Goal: Task Accomplishment & Management: Manage account settings

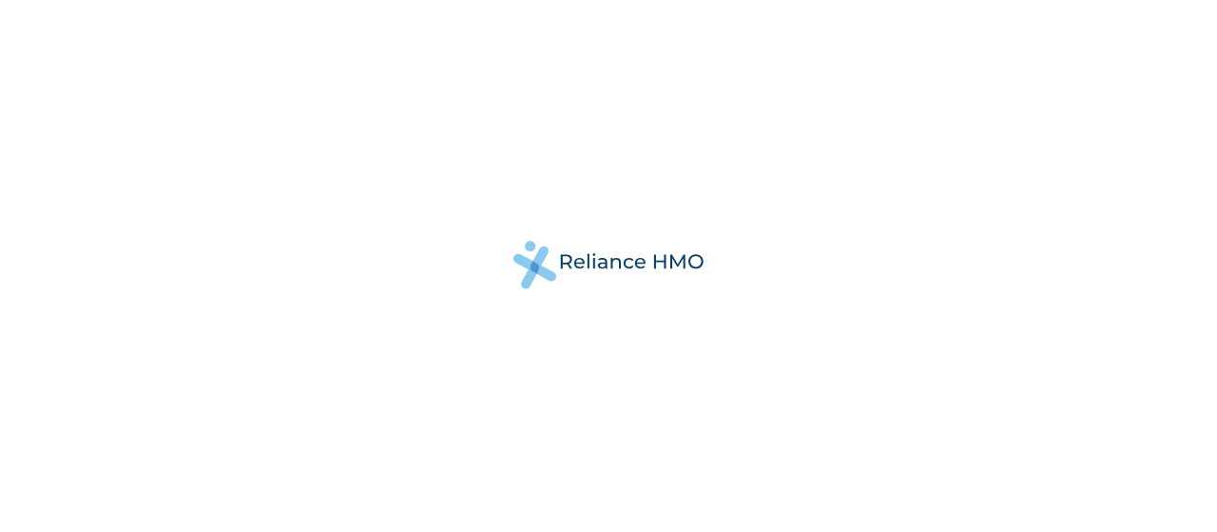
click at [861, 68] on div at bounding box center [608, 266] width 1217 height 532
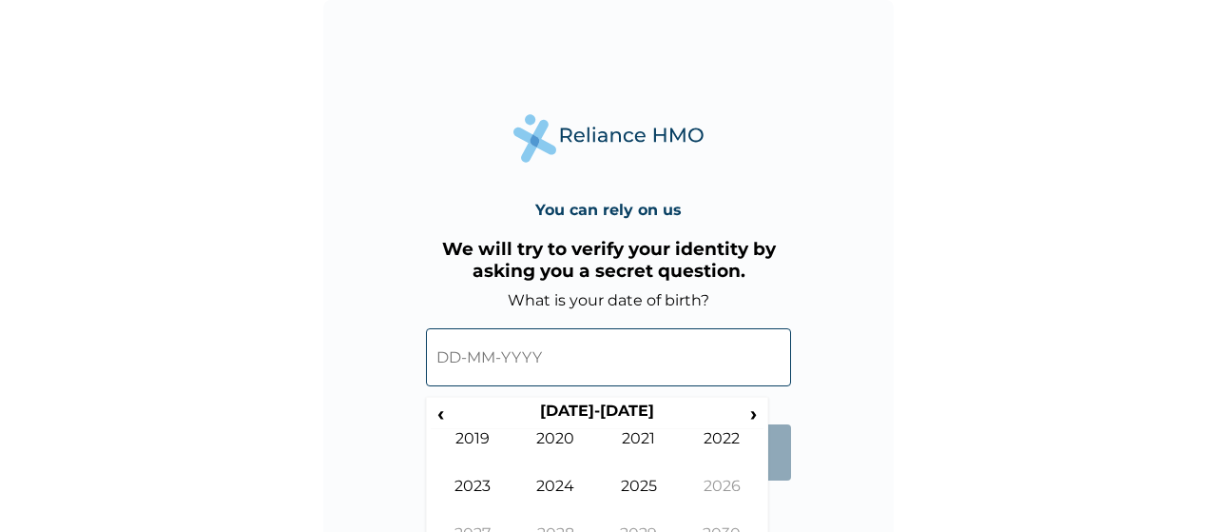
click at [553, 353] on input "text" at bounding box center [608, 357] width 365 height 58
click at [783, 490] on form "What is your date of birth? ‹ [DEMOGRAPHIC_DATA]-[DEMOGRAPHIC_DATA] › [DEMOGRAP…" at bounding box center [608, 395] width 365 height 208
click at [779, 490] on form "What is your date of birth? ‹ [DEMOGRAPHIC_DATA]-[DEMOGRAPHIC_DATA] › [DEMOGRAP…" at bounding box center [608, 395] width 365 height 208
click at [446, 412] on span "‹" at bounding box center [441, 413] width 20 height 24
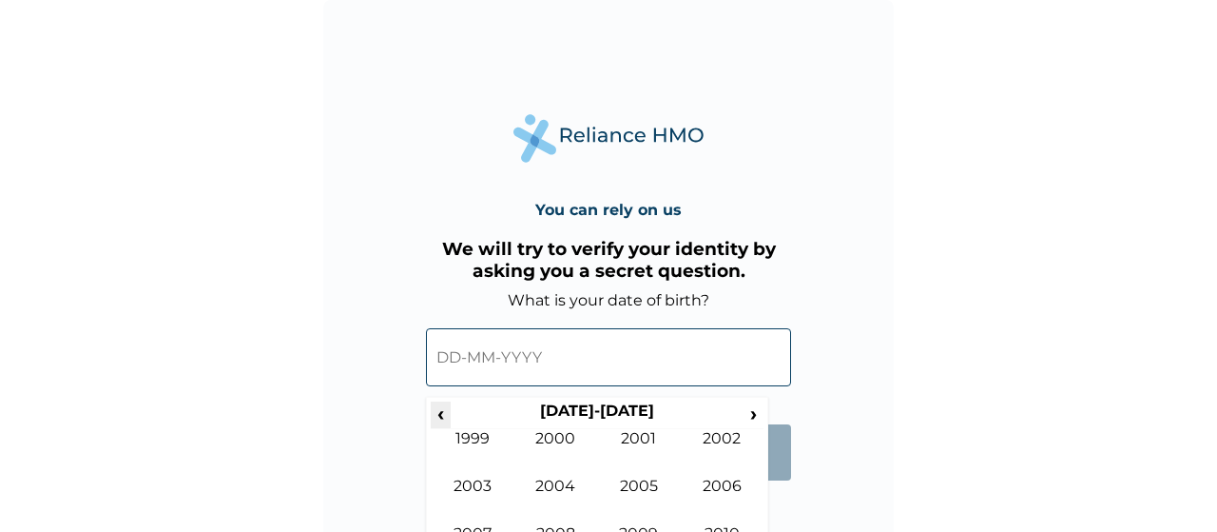
click at [446, 412] on span "‹" at bounding box center [441, 413] width 20 height 24
click at [640, 478] on td "1975" at bounding box center [639, 500] width 84 height 48
click at [716, 440] on td "Apr" at bounding box center [723, 453] width 84 height 48
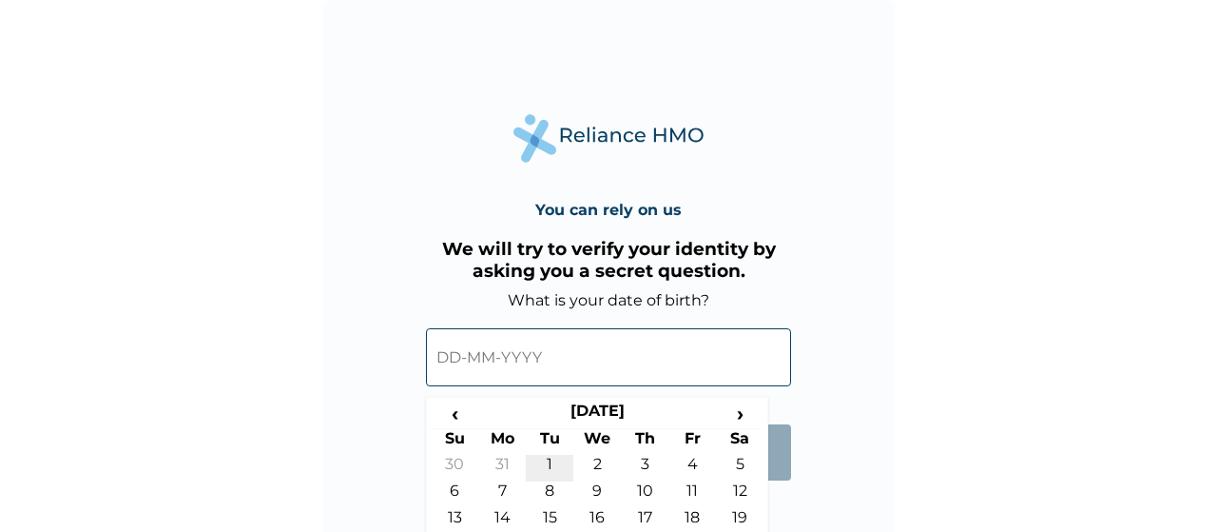
click at [553, 456] on td "1" at bounding box center [550, 468] width 48 height 27
type input "[DATE]"
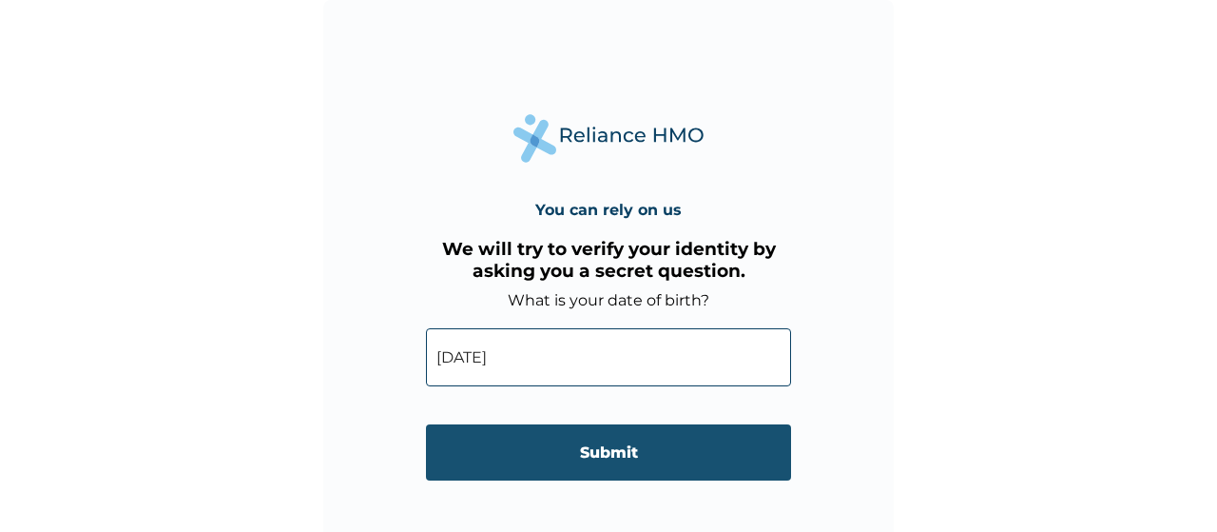
click at [600, 454] on input "Submit" at bounding box center [608, 452] width 365 height 56
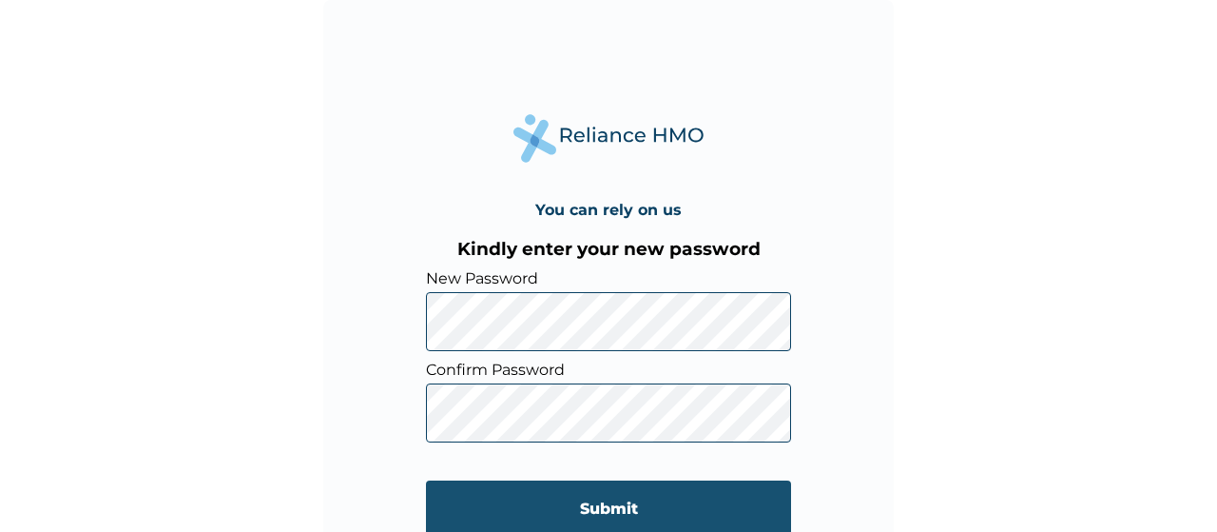
click at [625, 519] on input "Submit" at bounding box center [608, 508] width 365 height 56
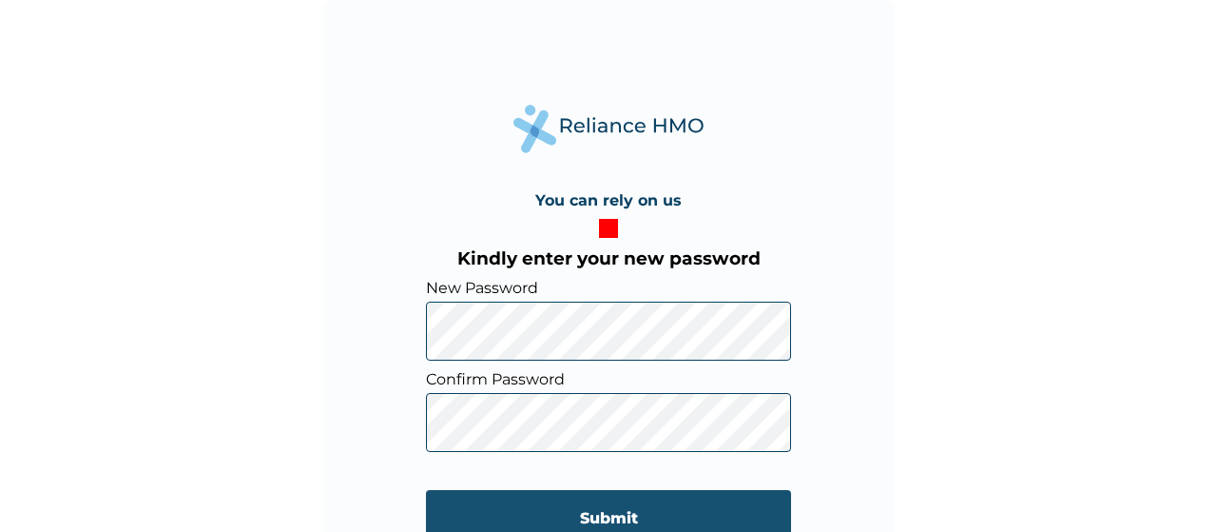
click at [603, 510] on input "Submit" at bounding box center [608, 518] width 365 height 56
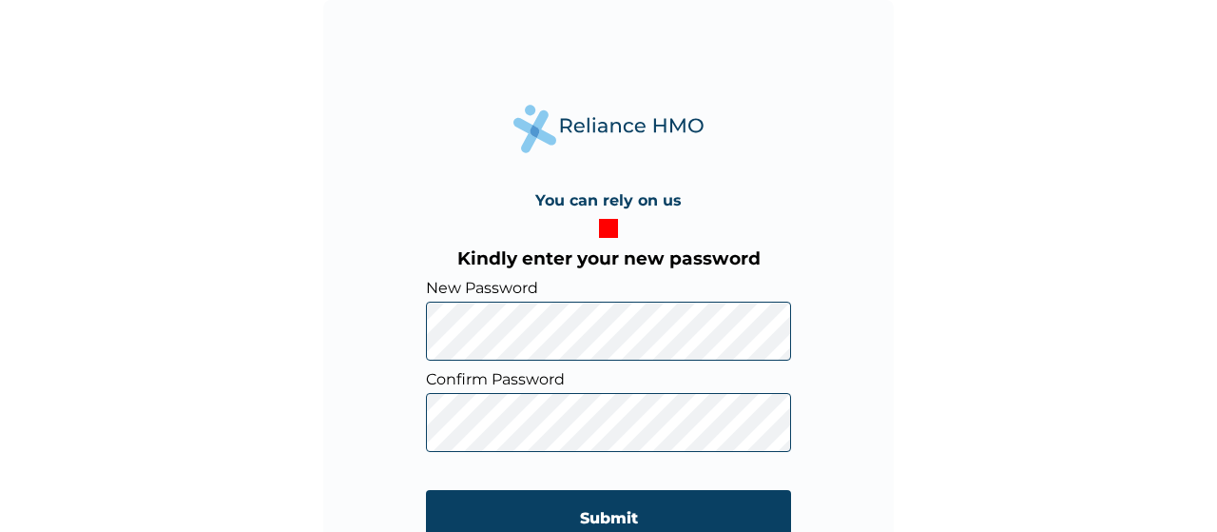
scroll to position [38, 0]
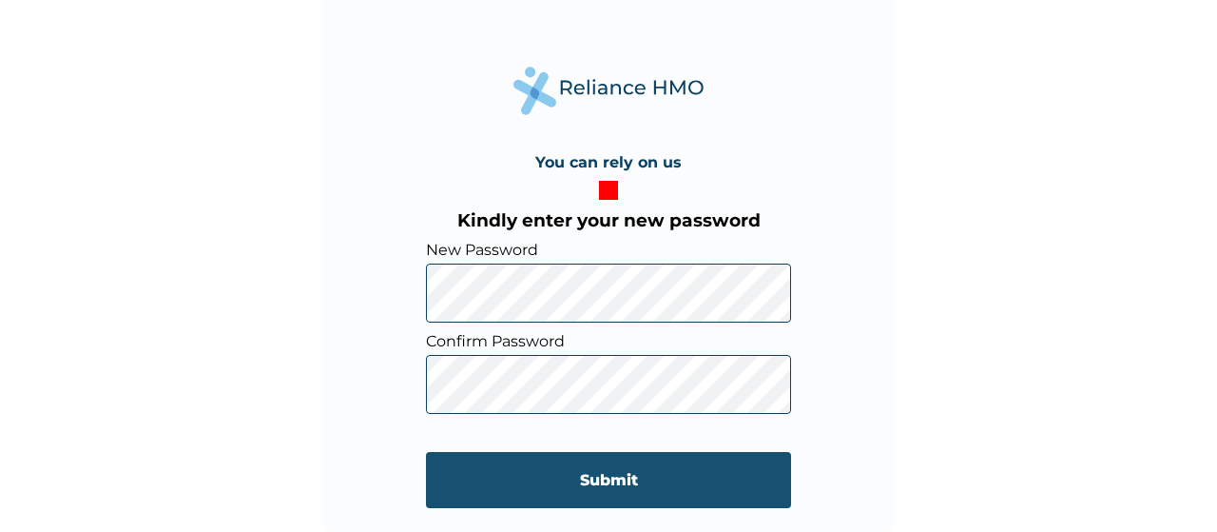
click at [606, 478] on input "Submit" at bounding box center [608, 480] width 365 height 56
click at [626, 480] on input "Submit" at bounding box center [608, 480] width 365 height 56
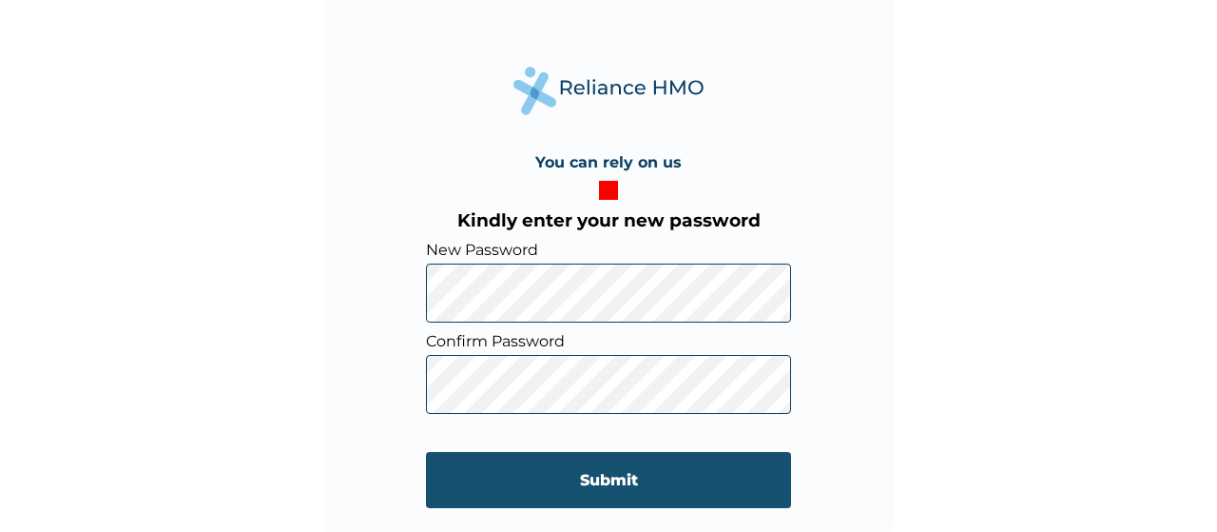
click at [631, 476] on input "Submit" at bounding box center [608, 480] width 365 height 56
click at [618, 476] on input "Submit" at bounding box center [608, 480] width 365 height 56
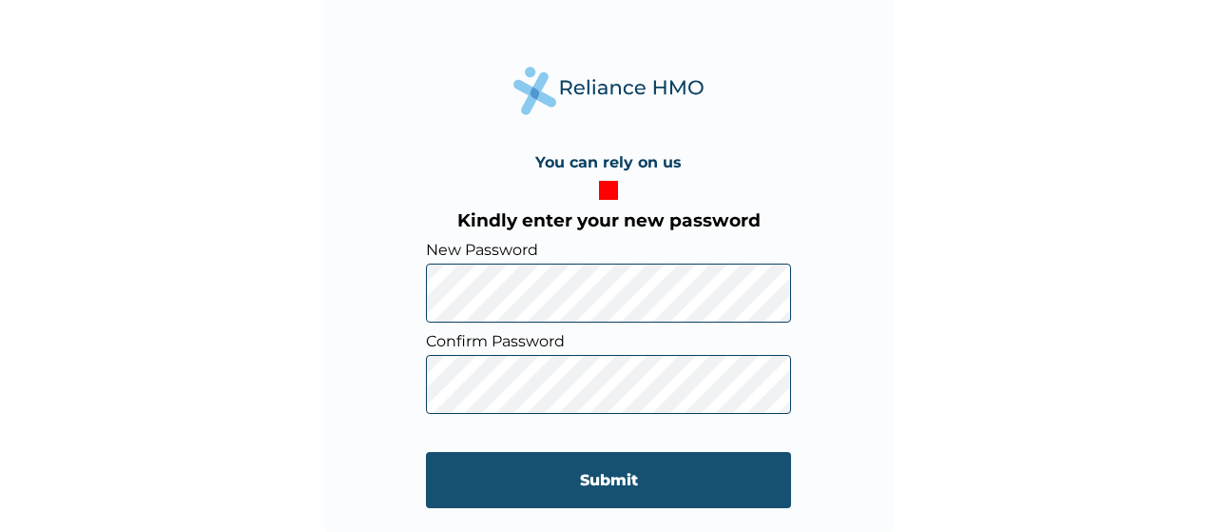
click at [594, 475] on input "Submit" at bounding box center [608, 480] width 365 height 56
click at [606, 478] on input "Submit" at bounding box center [608, 480] width 365 height 56
